Goal: Transaction & Acquisition: Purchase product/service

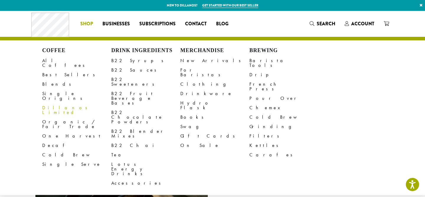
click at [55, 103] on link "Dillanos Limited" at bounding box center [76, 110] width 69 height 14
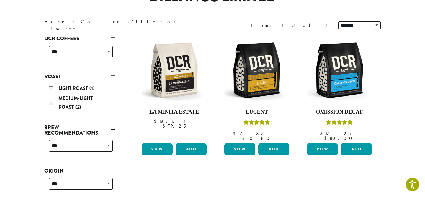
scroll to position [68, 0]
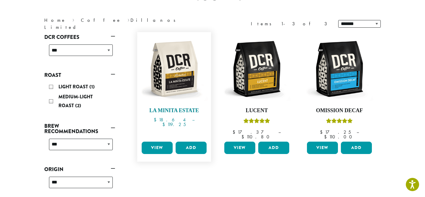
click at [182, 76] on img at bounding box center [174, 69] width 68 height 68
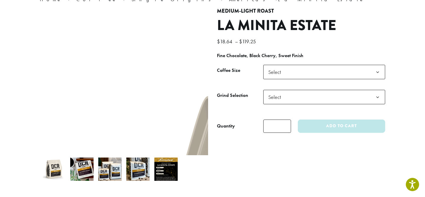
scroll to position [61, 0]
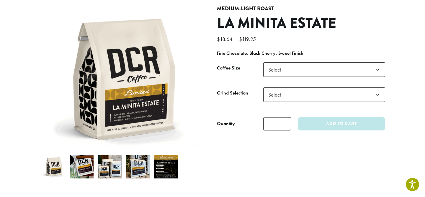
click at [80, 171] on img at bounding box center [81, 166] width 23 height 23
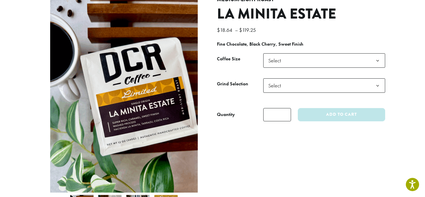
scroll to position [73, 0]
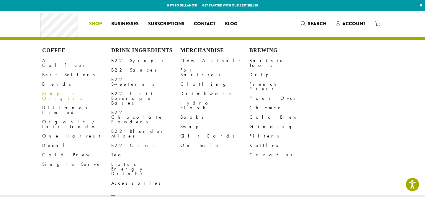
click at [70, 89] on link "Single Origins" at bounding box center [76, 96] width 69 height 14
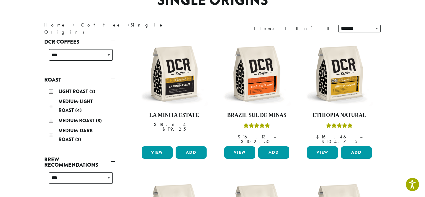
scroll to position [69, 0]
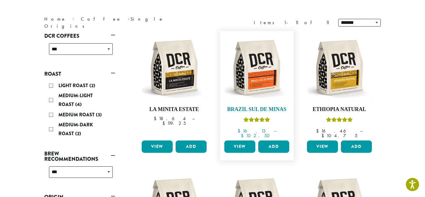
click at [254, 78] on img at bounding box center [257, 68] width 68 height 68
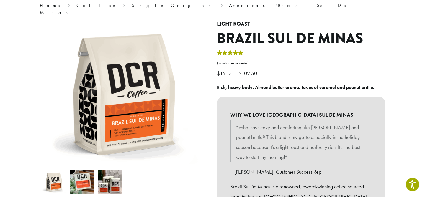
scroll to position [62, 0]
